Goal: Information Seeking & Learning: Learn about a topic

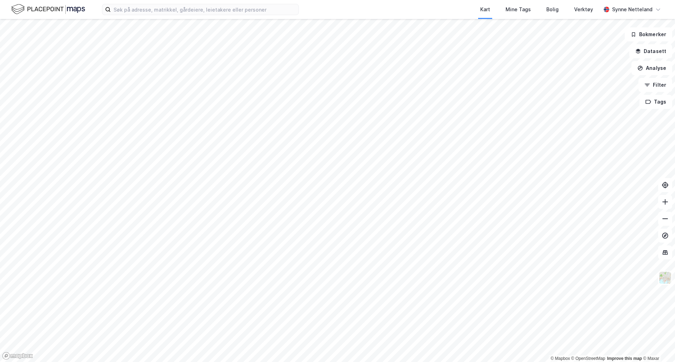
click at [195, 15] on div "Kart Mine Tags Bolig Verktøy [PERSON_NAME]" at bounding box center [337, 9] width 675 height 19
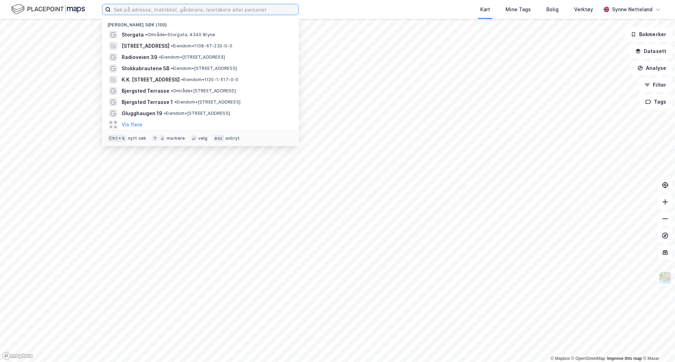
click at [199, 12] on input at bounding box center [205, 9] width 188 height 11
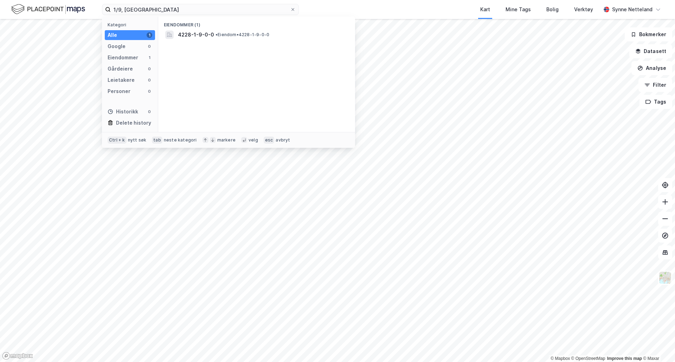
click at [209, 41] on div "Eiendommer (1) 4228-1-9-0-0 • Eiendom • 4228-1-9-0-0" at bounding box center [256, 75] width 197 height 116
click at [212, 30] on div "4228-1-9-0-0 • Eiendom • 4228-1-9-0-0" at bounding box center [257, 34] width 186 height 11
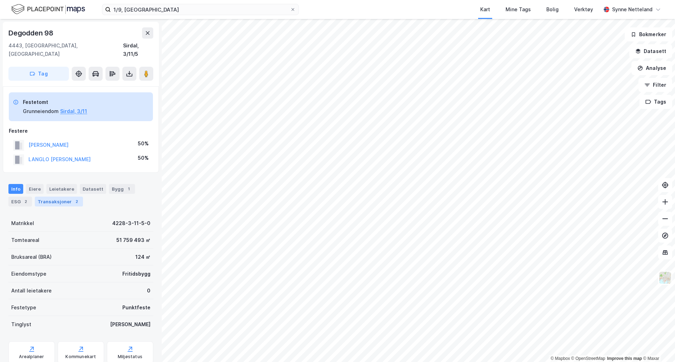
click at [56, 197] on div "Transaksjoner 2" at bounding box center [59, 202] width 48 height 10
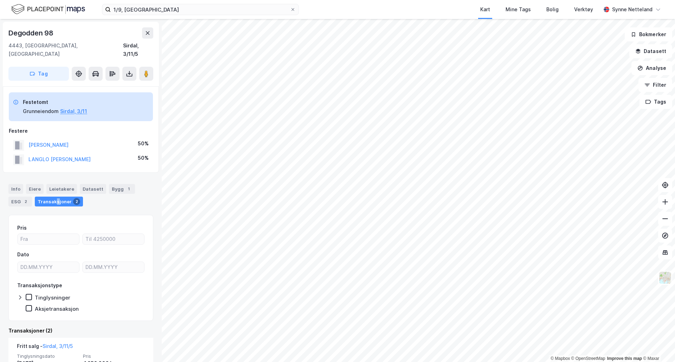
scroll to position [131, 0]
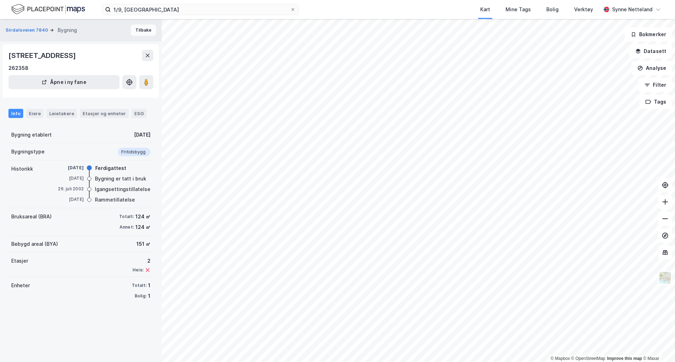
click at [136, 29] on button "Tilbake" at bounding box center [143, 30] width 25 height 11
click at [55, 110] on div "Leietakere" at bounding box center [61, 113] width 31 height 9
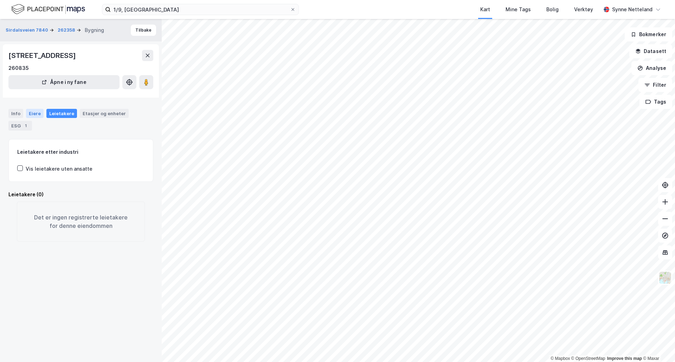
click at [31, 113] on div "Eiere" at bounding box center [35, 113] width 18 height 9
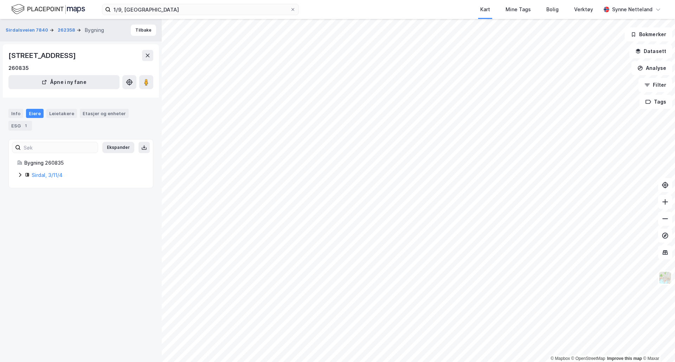
click at [19, 176] on icon at bounding box center [20, 175] width 6 height 6
click at [18, 163] on icon at bounding box center [20, 163] width 6 height 6
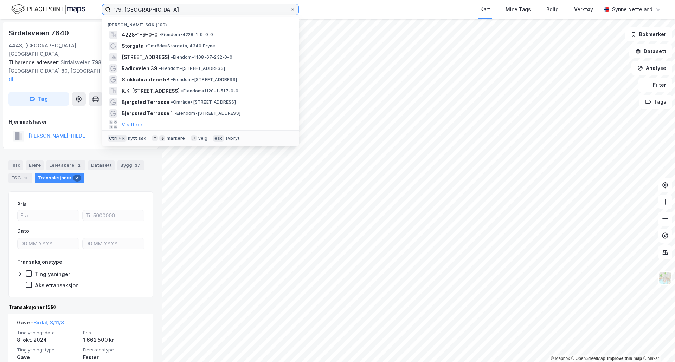
drag, startPoint x: 146, startPoint y: 11, endPoint x: 75, endPoint y: 3, distance: 71.0
click at [75, 3] on div "1/9, [PERSON_NAME] søk (100) 4228-1-9-0-0 • Eiendom • 4228-1-9-0-0 Storgata • O…" at bounding box center [337, 9] width 675 height 19
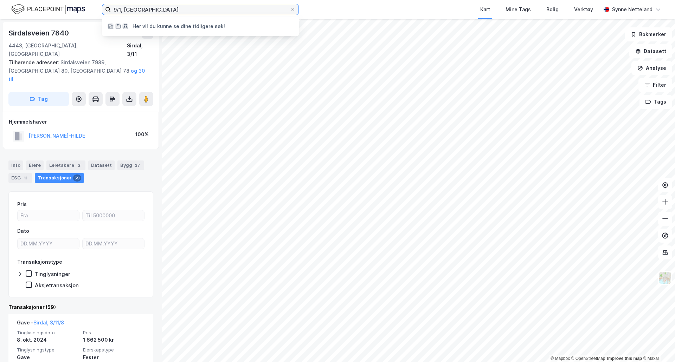
type input "9/1, [GEOGRAPHIC_DATA]"
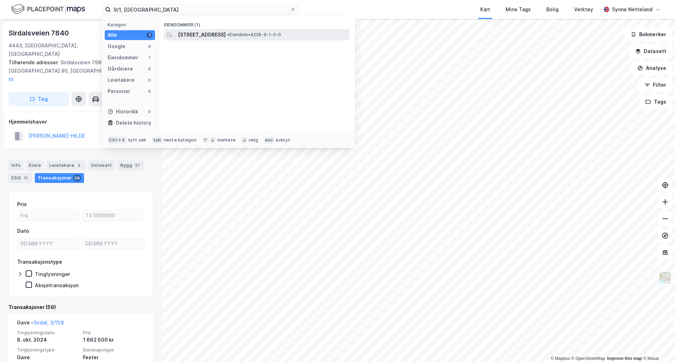
click at [226, 32] on span "[STREET_ADDRESS]" at bounding box center [202, 35] width 48 height 8
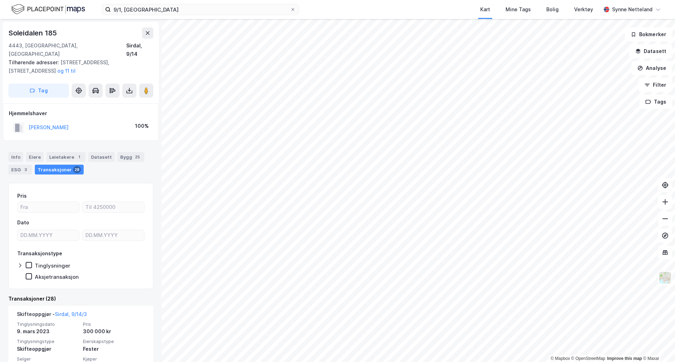
click at [431, 362] on html "9/1, sirdal Kart Mine Tags Bolig Verktøy [PERSON_NAME] © Mapbox © OpenStreetMap…" at bounding box center [337, 181] width 675 height 362
click at [611, 6] on div "9/1, sirdal Kart Mine Tags Bolig Verktøy [PERSON_NAME] © Mapbox © OpenStreetMap…" at bounding box center [337, 181] width 675 height 362
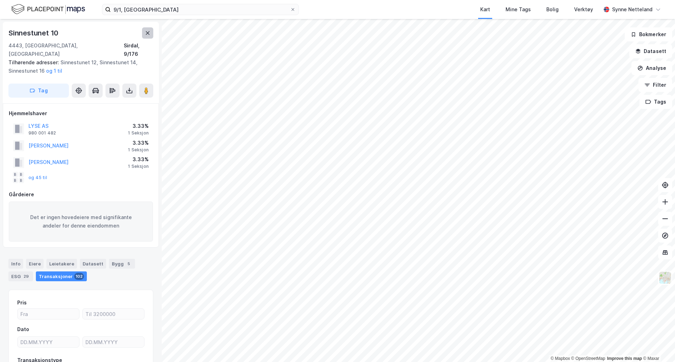
click at [145, 30] on button at bounding box center [147, 32] width 11 height 11
